Goal: Task Accomplishment & Management: Use online tool/utility

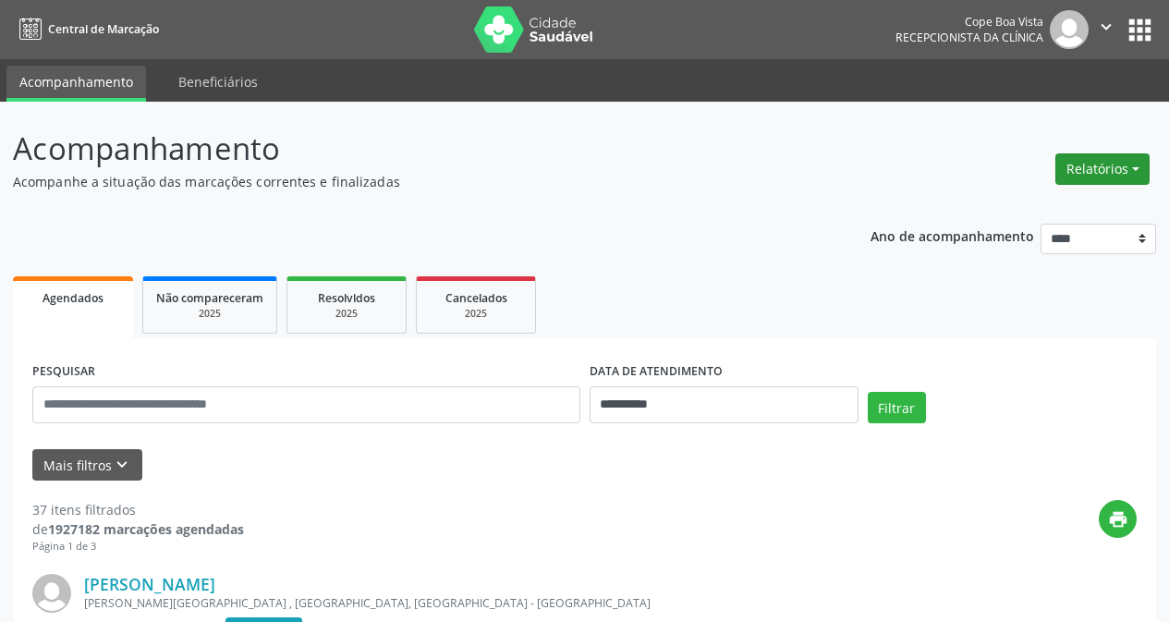
click at [1099, 179] on button "Relatórios" at bounding box center [1102, 168] width 94 height 31
click at [1093, 204] on link "Agendamentos" at bounding box center [1051, 209] width 199 height 26
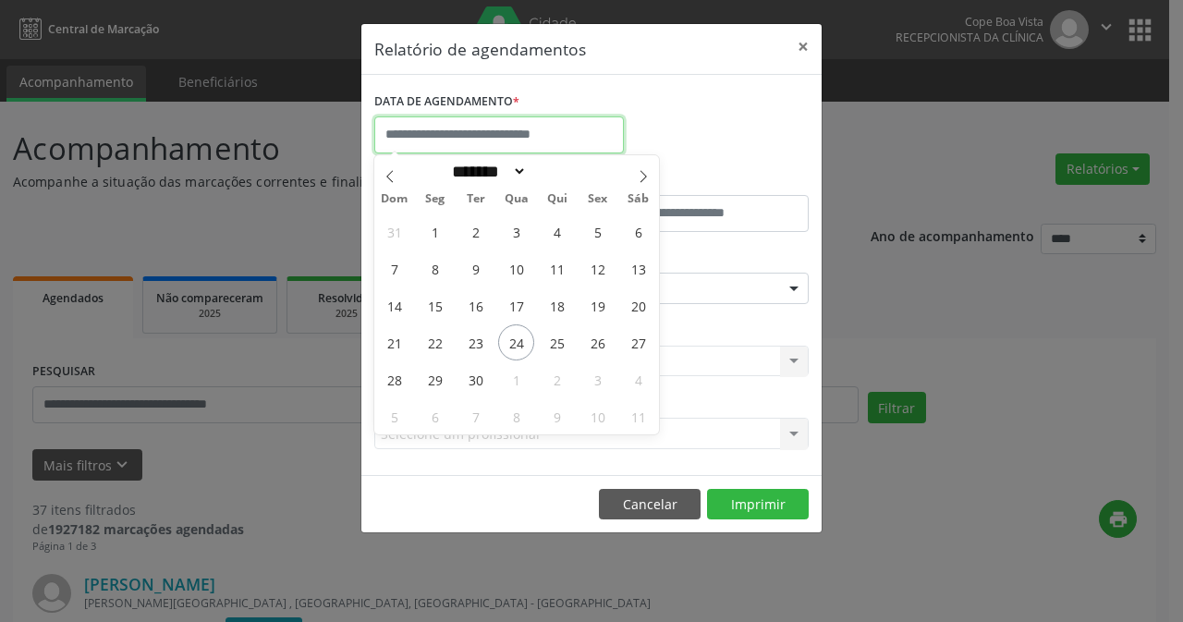
click at [507, 129] on input "text" at bounding box center [498, 134] width 249 height 37
click at [555, 345] on span "25" at bounding box center [557, 342] width 36 height 36
type input "**********"
click at [555, 345] on span "25" at bounding box center [557, 342] width 36 height 36
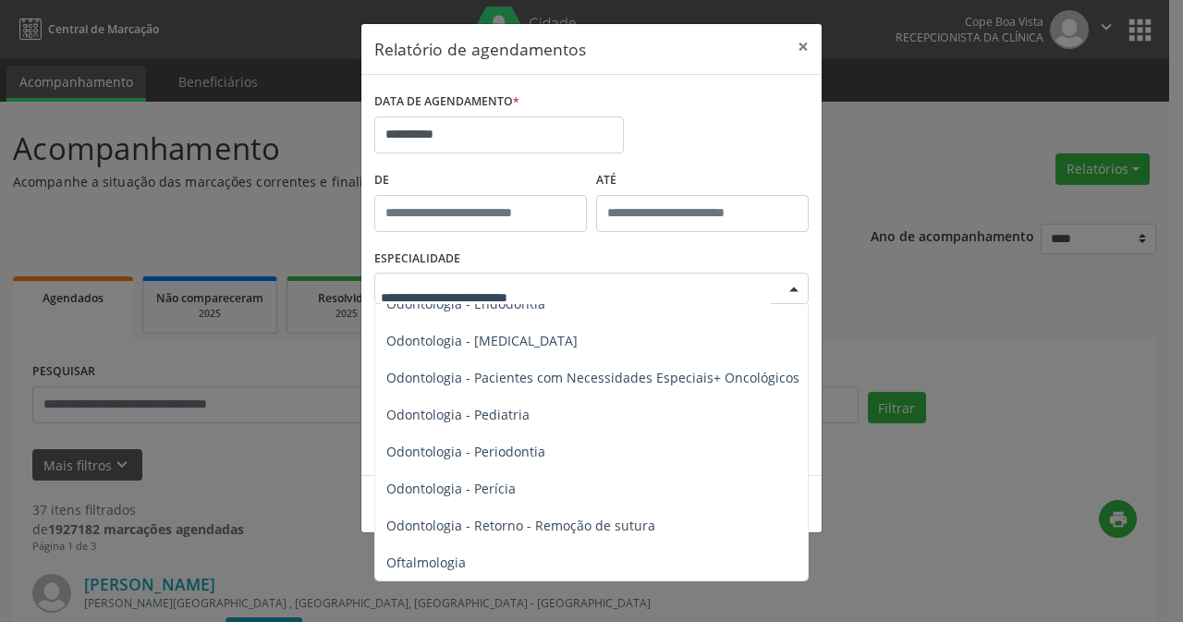
scroll to position [2403, 0]
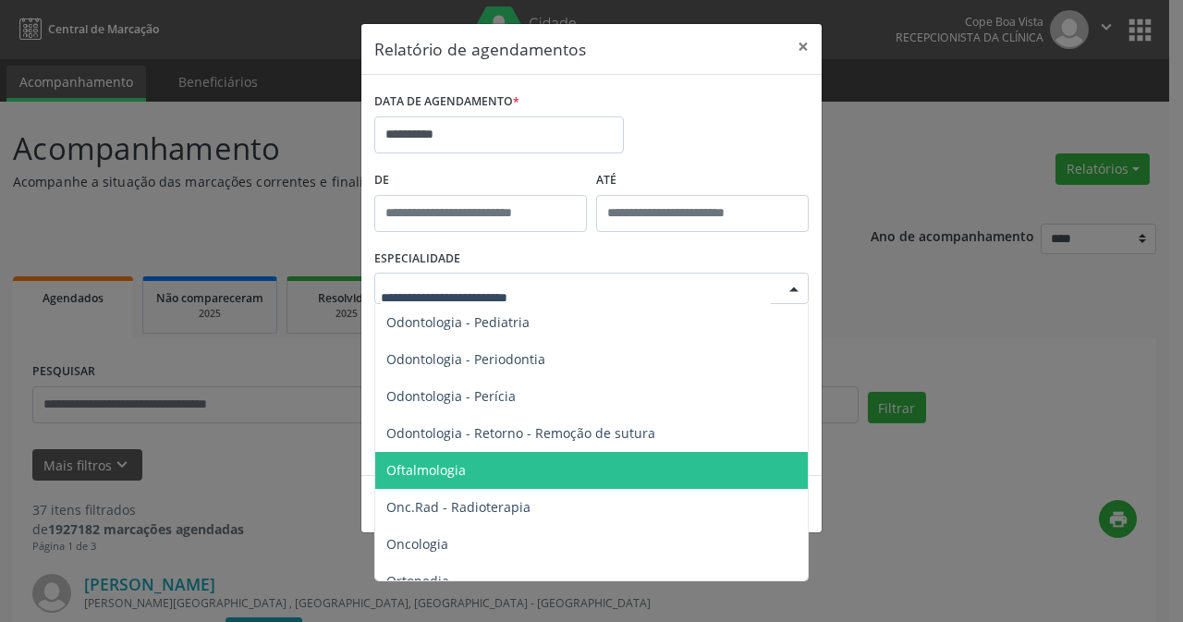
click at [517, 471] on span "Oftalmologia" at bounding box center [592, 470] width 435 height 37
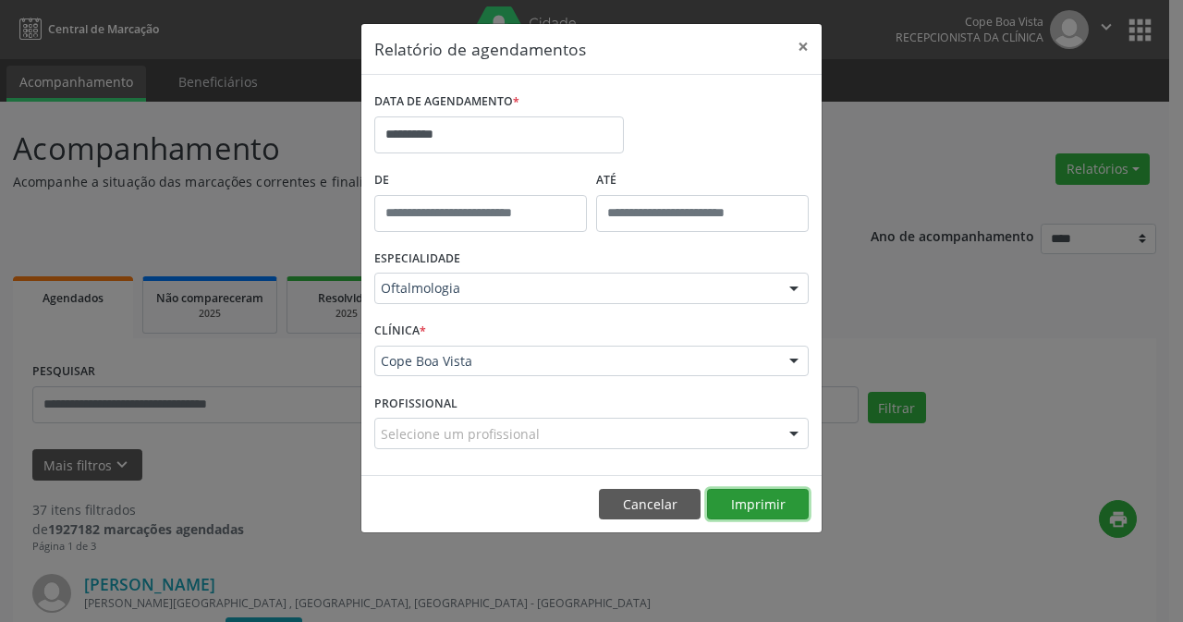
click at [788, 503] on button "Imprimir" at bounding box center [758, 504] width 102 height 31
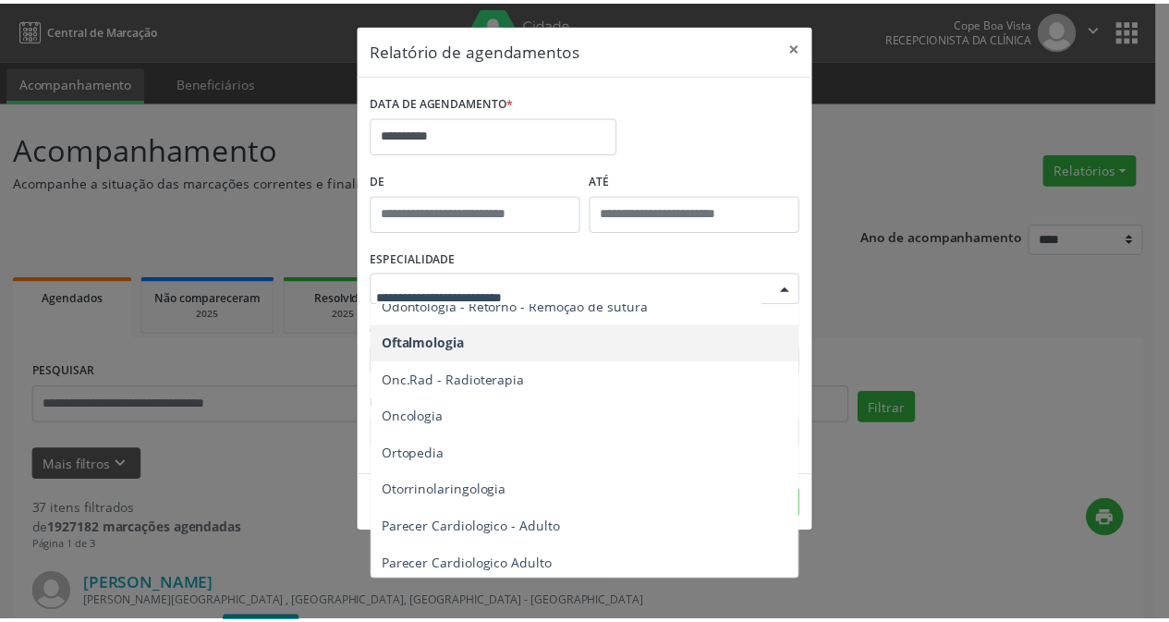
scroll to position [2495, 0]
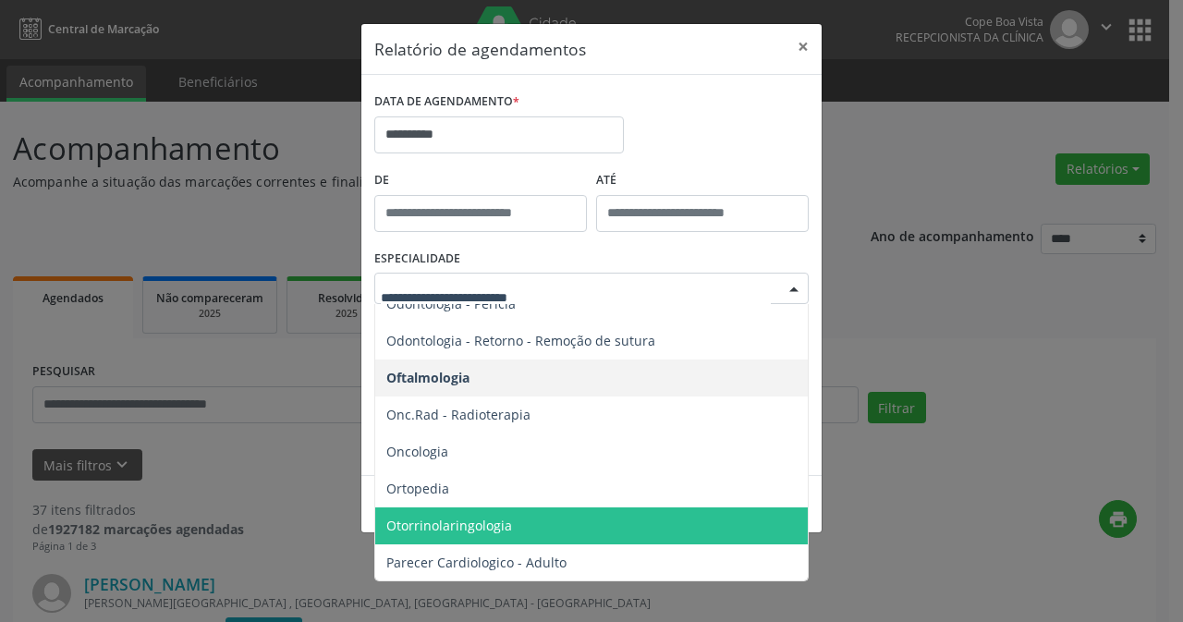
click at [516, 522] on span "Otorrinolaringologia" at bounding box center [592, 525] width 435 height 37
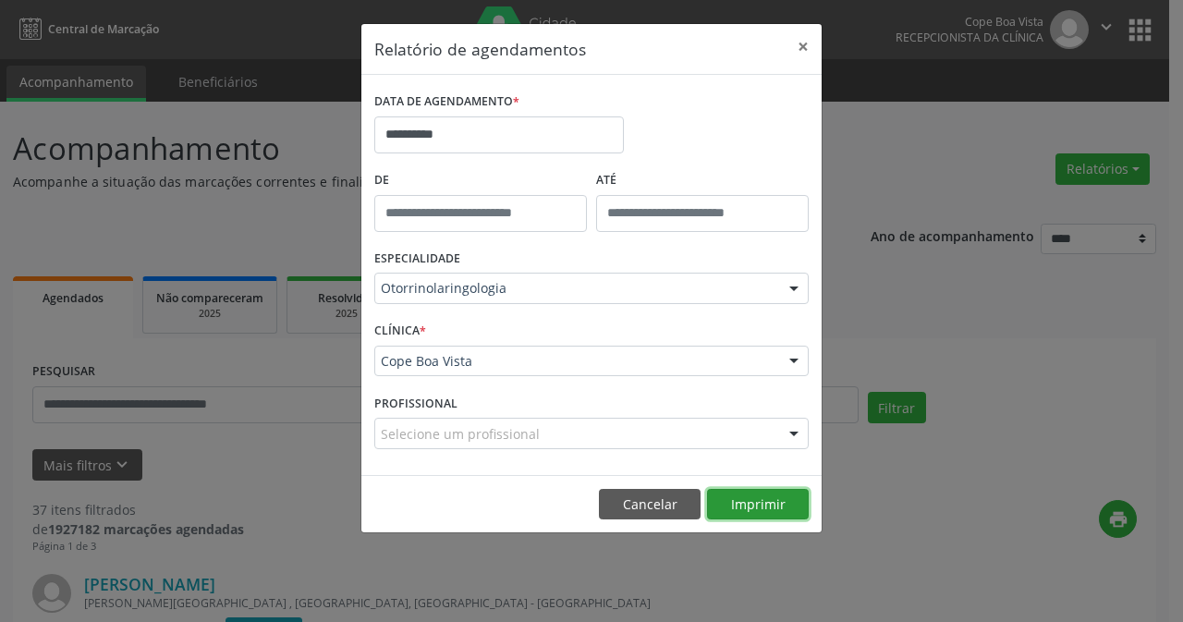
click at [773, 495] on button "Imprimir" at bounding box center [758, 504] width 102 height 31
click at [811, 54] on button "×" at bounding box center [803, 46] width 37 height 45
